Goal: Information Seeking & Learning: Compare options

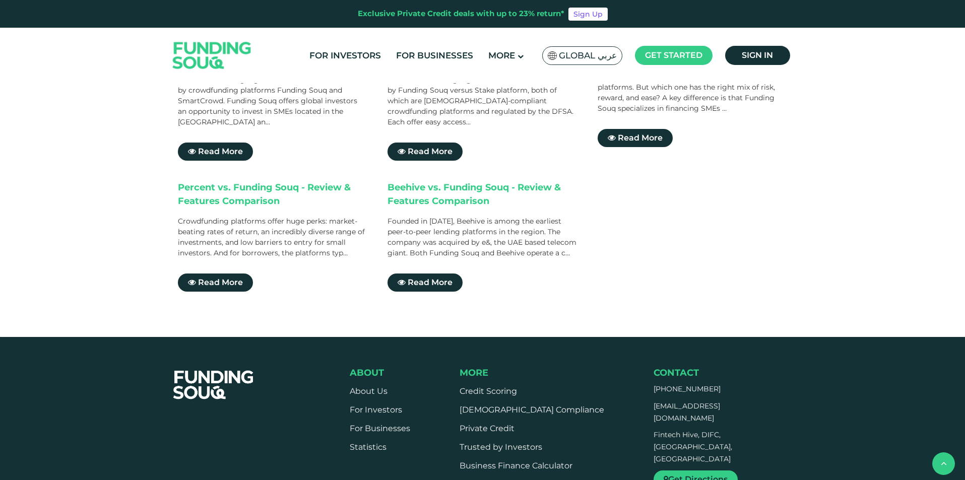
scroll to position [202, 0]
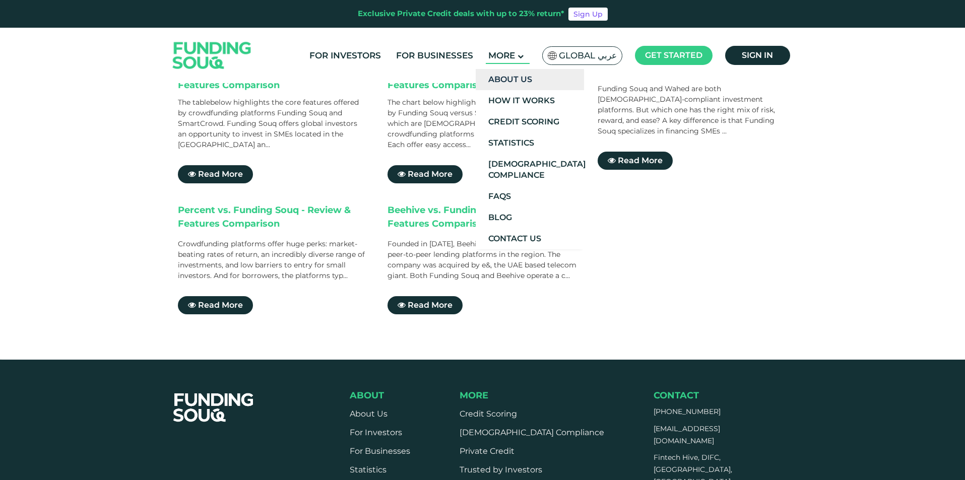
click at [503, 81] on link "About Us" at bounding box center [530, 79] width 108 height 21
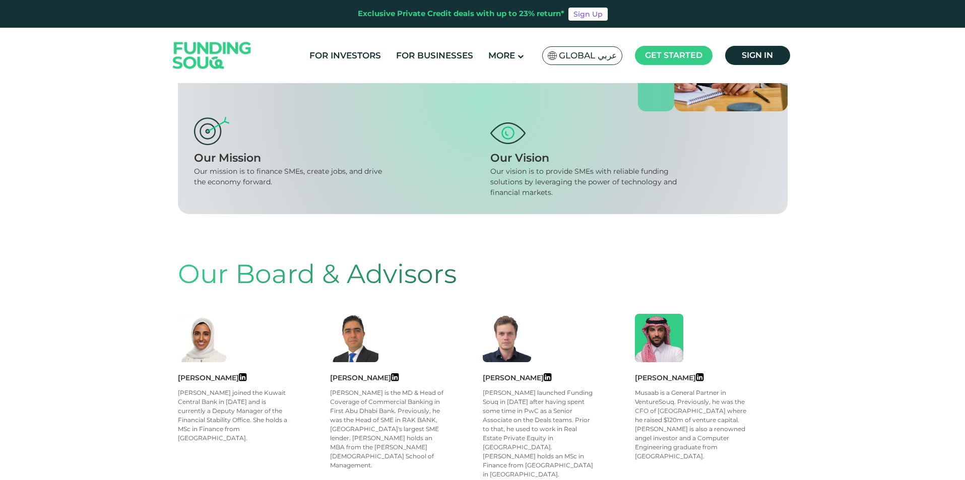
scroll to position [252, 0]
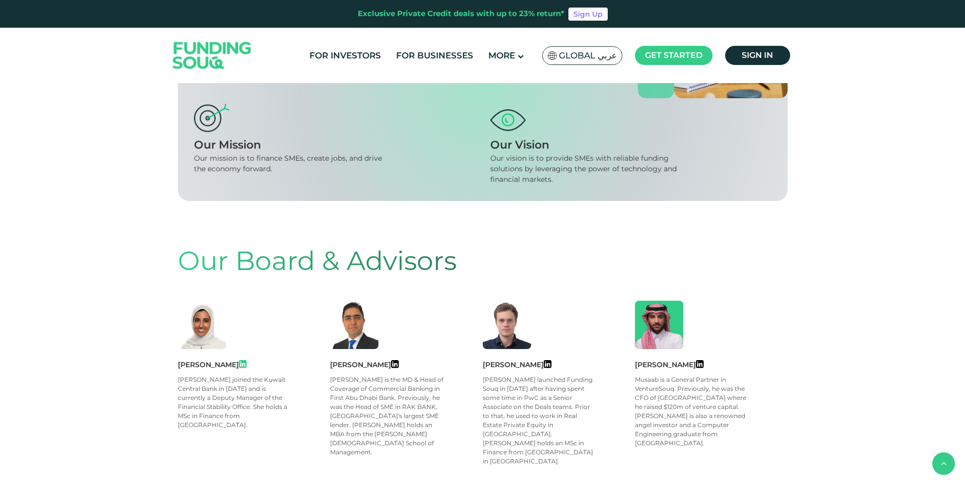
click at [247, 363] on icon at bounding box center [243, 364] width 8 height 9
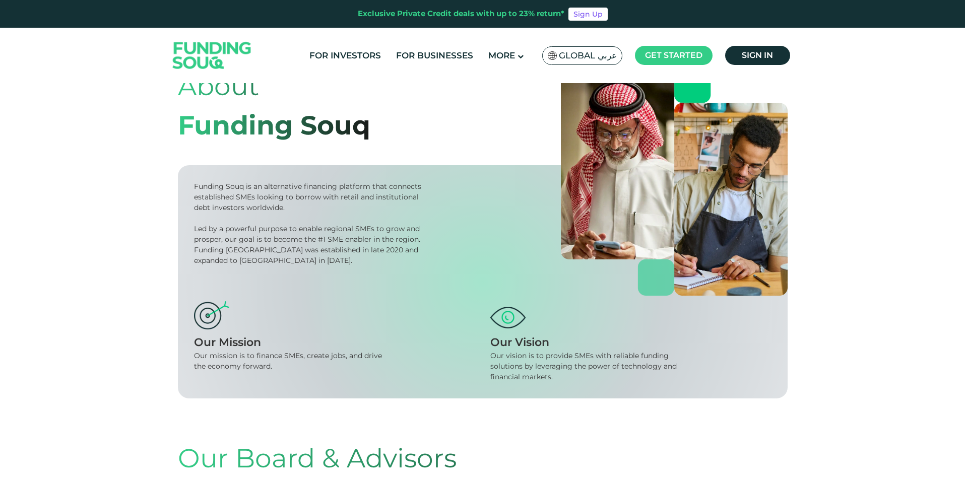
scroll to position [0, 0]
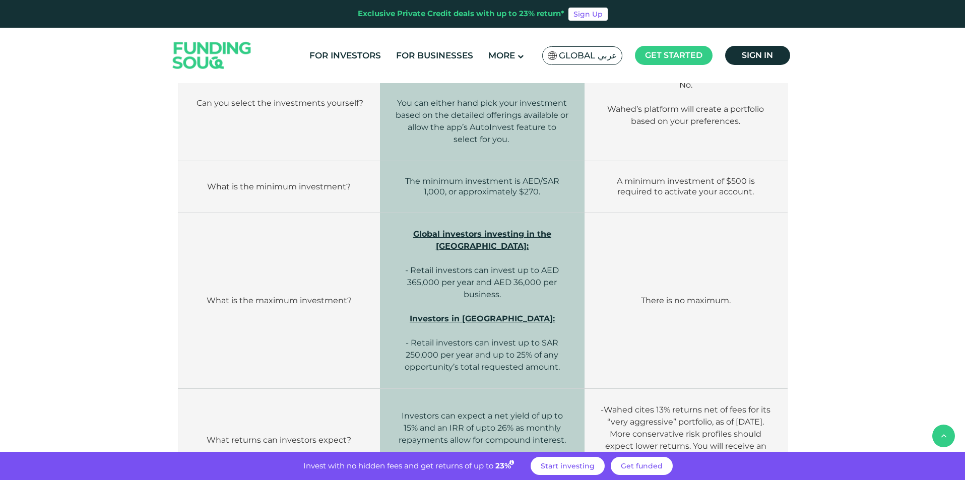
scroll to position [857, 0]
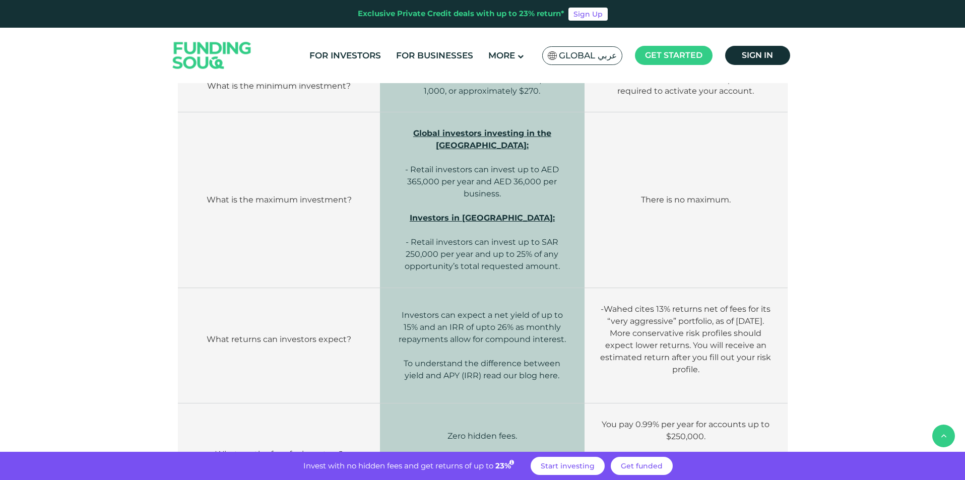
click at [553, 371] on link "here" at bounding box center [548, 376] width 19 height 10
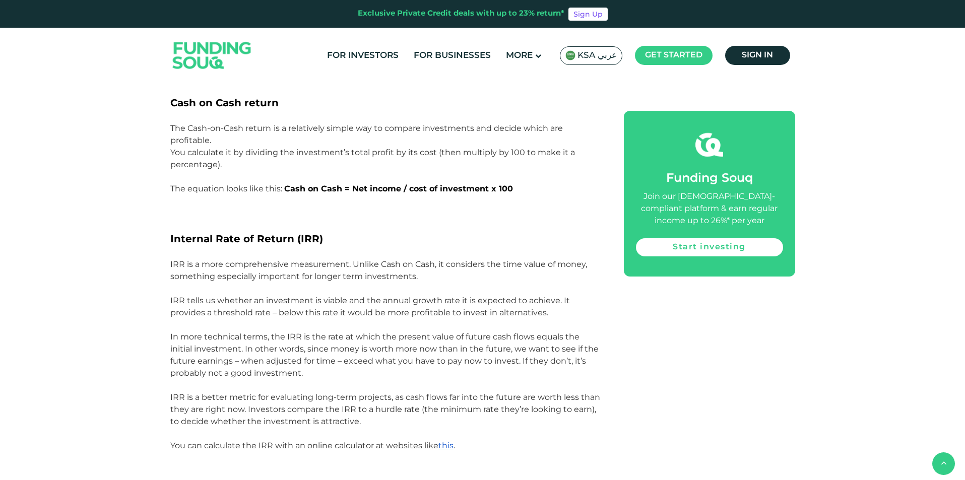
scroll to position [1412, 0]
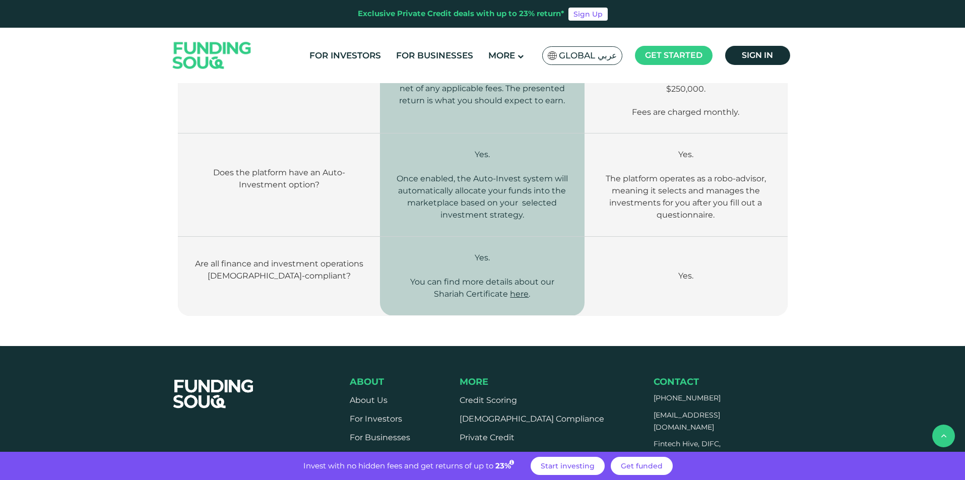
scroll to position [1260, 0]
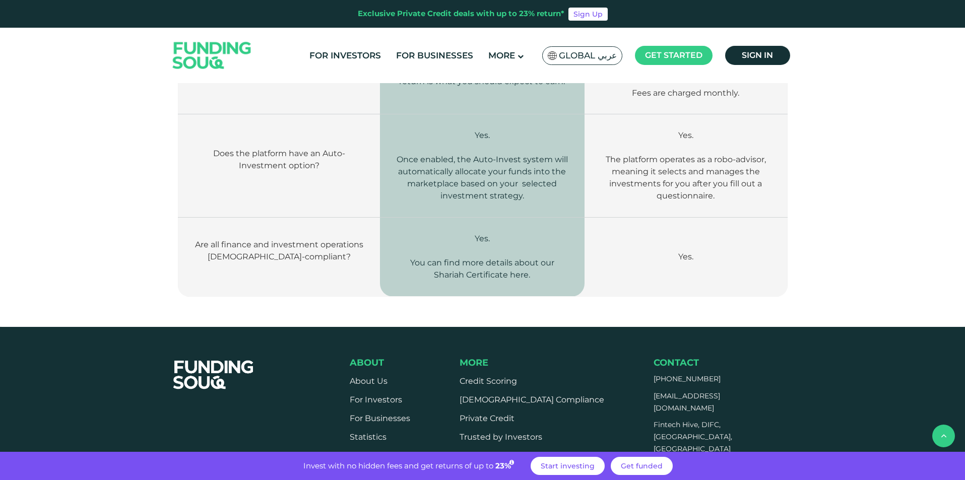
click at [520, 270] on span "here" at bounding box center [519, 275] width 19 height 10
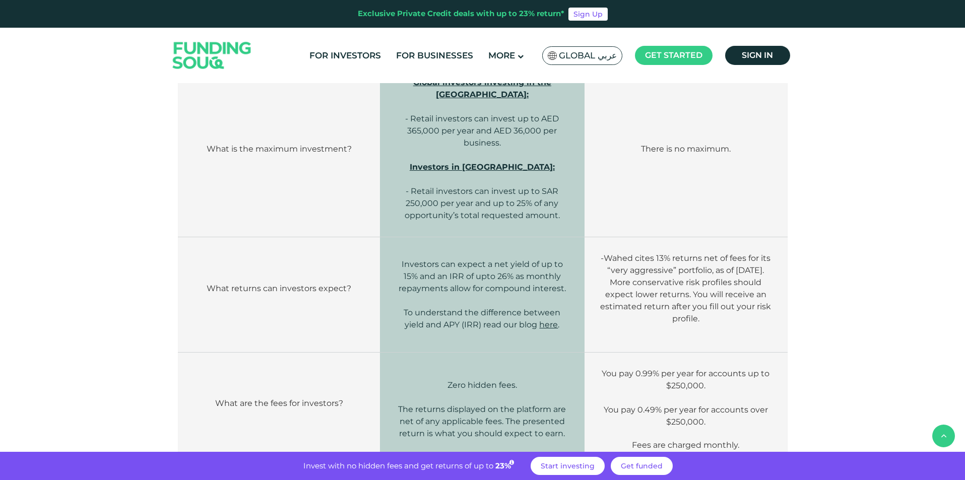
scroll to position [907, 0]
drag, startPoint x: 572, startPoint y: 262, endPoint x: 392, endPoint y: 236, distance: 181.8
click at [392, 238] on td "Investors can expect a net yield of up to 15% and an IRR of upto 26% as monthly…" at bounding box center [482, 295] width 204 height 115
copy span "Investors can expect a net yield of up to 15% and an IRR of upto 26% as monthly…"
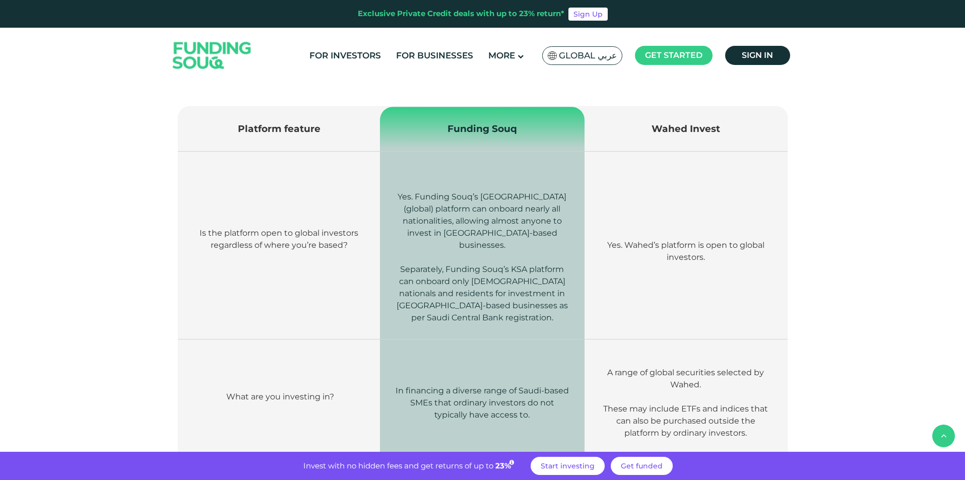
scroll to position [252, 0]
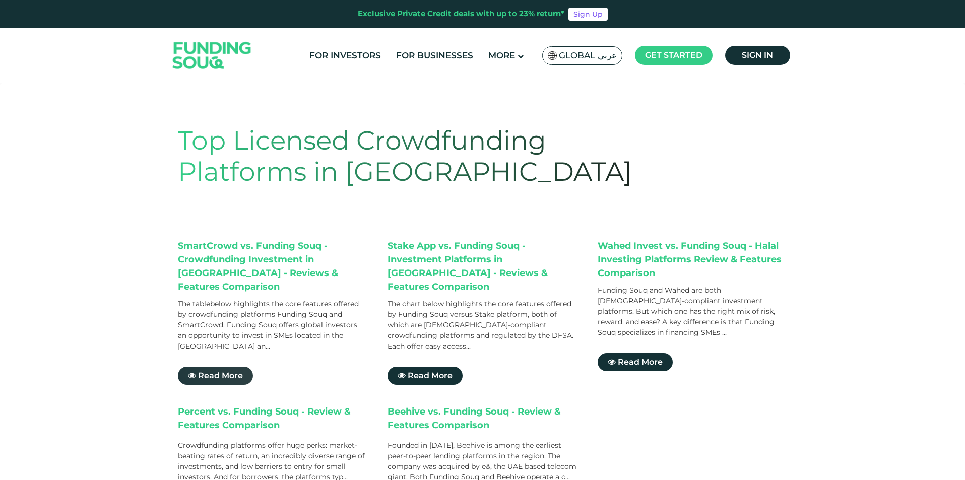
click at [226, 367] on link "Read More" at bounding box center [215, 376] width 75 height 18
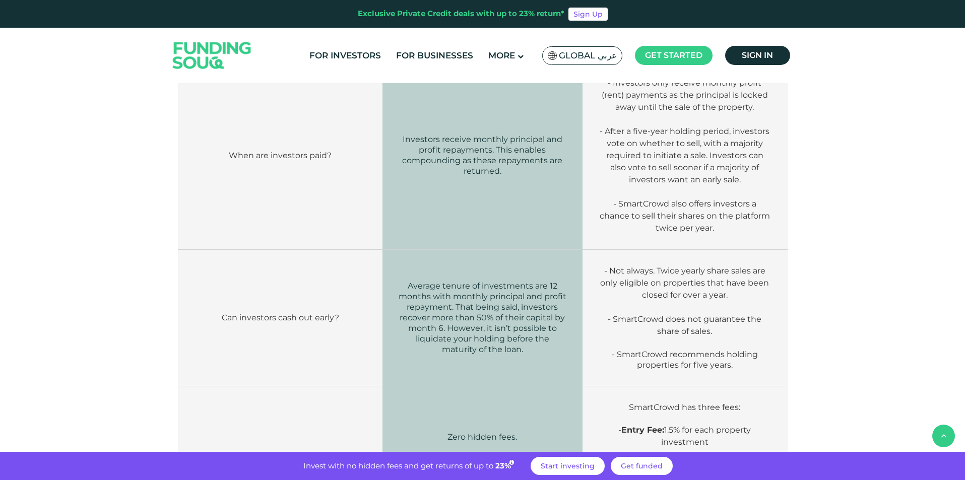
scroll to position [958, 0]
